Goal: Task Accomplishment & Management: Use online tool/utility

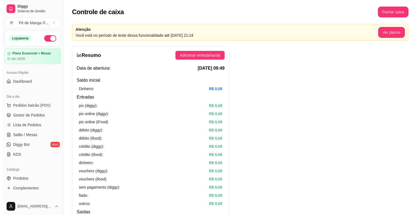
scroll to position [109, 0]
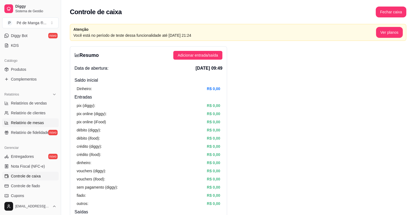
click at [48, 122] on link "Relatório de mesas" at bounding box center [30, 123] width 56 height 9
select select "TOTAL_OF_ORDERS"
select select "7"
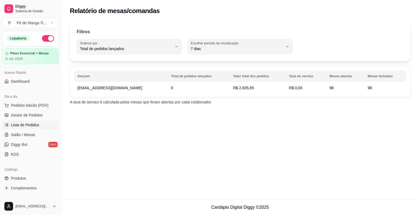
click at [41, 124] on link "Lista de Pedidos" at bounding box center [30, 125] width 56 height 9
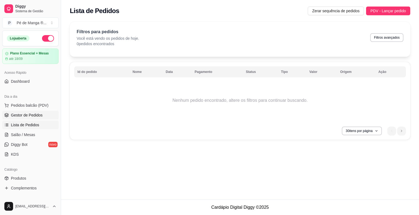
click at [40, 113] on span "Gestor de Pedidos" at bounding box center [27, 115] width 32 height 5
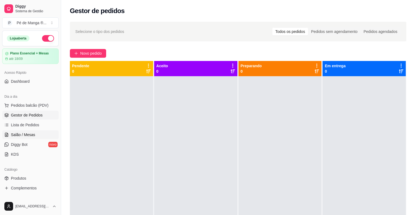
click at [34, 134] on link "Salão / Mesas" at bounding box center [30, 135] width 56 height 9
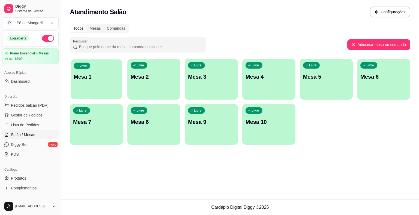
click at [99, 79] on p "Mesa 1" at bounding box center [96, 76] width 45 height 7
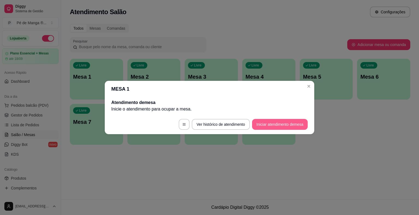
click at [289, 126] on button "Iniciar atendimento de mesa" at bounding box center [280, 124] width 56 height 11
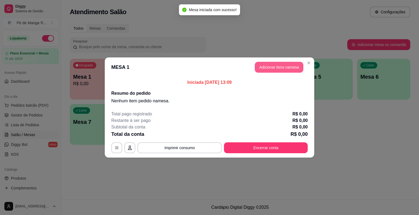
click at [289, 68] on button "Adicionar itens na mesa" at bounding box center [279, 67] width 49 height 11
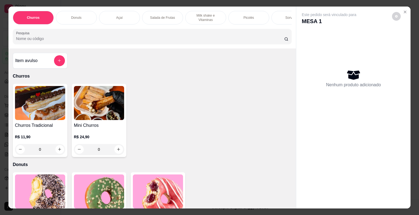
click at [123, 14] on div "Açaí" at bounding box center [119, 18] width 41 height 14
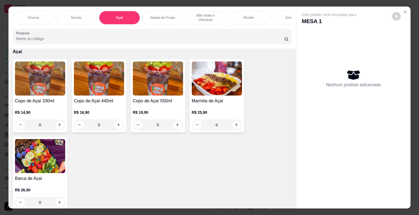
drag, startPoint x: 239, startPoint y: 19, endPoint x: 241, endPoint y: 22, distance: 3.9
click at [239, 19] on div "Picolés" at bounding box center [248, 18] width 41 height 14
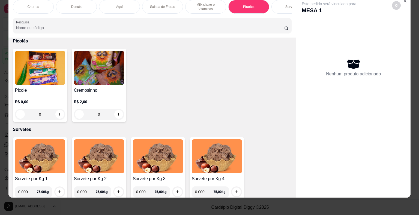
click at [28, 88] on h4 "Picolé" at bounding box center [40, 90] width 50 height 7
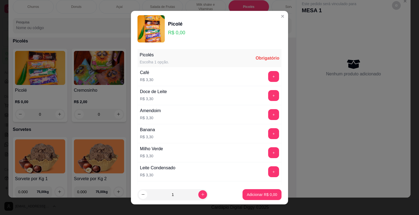
click at [268, 116] on button "+" at bounding box center [273, 114] width 11 height 11
click at [268, 115] on button "+" at bounding box center [273, 114] width 11 height 11
click at [260, 196] on p "Adicionar R$ 9,90" at bounding box center [261, 194] width 29 height 5
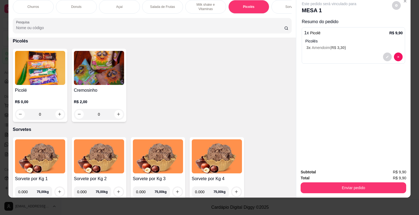
click at [359, 40] on div "Picolés 3 x Amendoim ( R$ 3,30 )" at bounding box center [353, 44] width 97 height 12
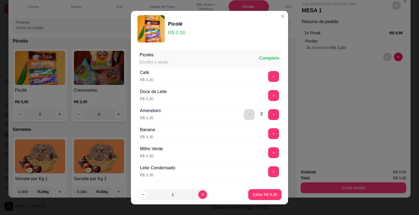
click at [244, 119] on button "-" at bounding box center [249, 114] width 11 height 11
click at [244, 118] on button "-" at bounding box center [249, 114] width 11 height 11
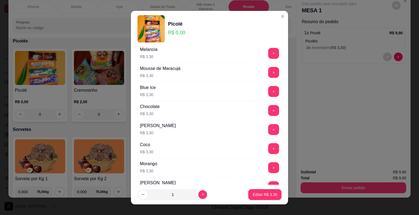
scroll to position [300, 0]
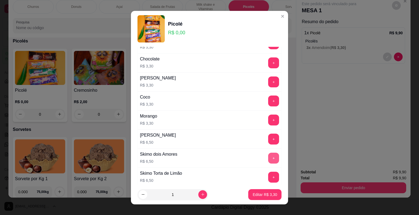
click at [268, 158] on button "+" at bounding box center [273, 158] width 11 height 11
click at [256, 197] on p "Editar R$ 16,30" at bounding box center [264, 194] width 26 height 5
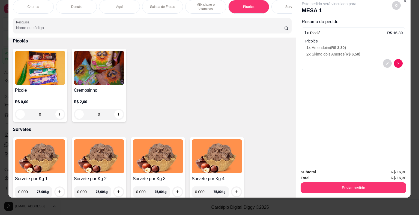
click at [406, 187] on div "Subtotal R$ 16,30 Total R$ 16,30 Enviar pedido" at bounding box center [353, 181] width 114 height 33
click at [402, 183] on button "Enviar pedido" at bounding box center [354, 188] width 106 height 11
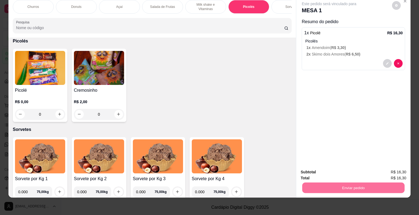
click at [335, 172] on button "Não registrar e enviar pedido" at bounding box center [335, 171] width 57 height 10
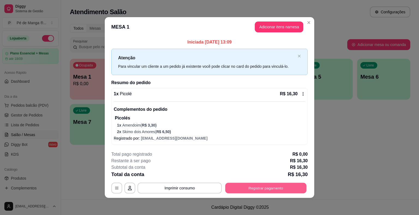
click at [269, 190] on button "Registrar pagamento" at bounding box center [265, 188] width 81 height 11
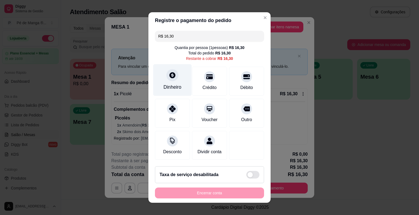
click at [178, 88] on div "Dinheiro" at bounding box center [172, 80] width 38 height 32
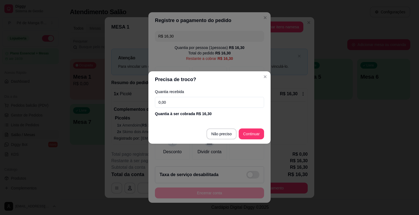
drag, startPoint x: 191, startPoint y: 105, endPoint x: 116, endPoint y: 129, distance: 79.0
click at [116, 129] on div "Precisa de troco? Quantia recebida 0,00 Quantia à ser cobrada R$ 16,30 Não prec…" at bounding box center [209, 107] width 419 height 215
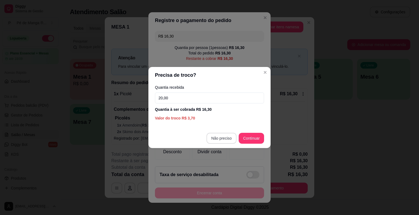
type input "20,00"
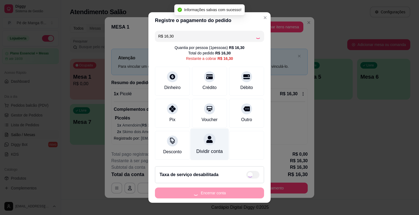
type input "R$ 0,00"
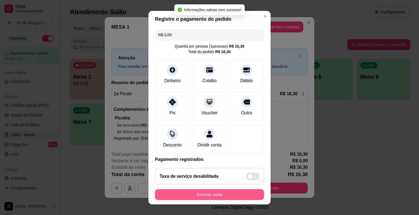
click at [218, 196] on button "Encerrar conta" at bounding box center [209, 195] width 109 height 11
